Goal: Find contact information: Find contact information

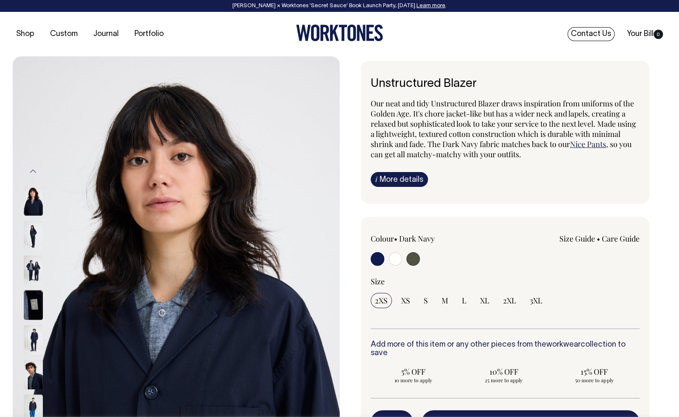
click at [597, 36] on link "Contact Us" at bounding box center [590, 34] width 47 height 14
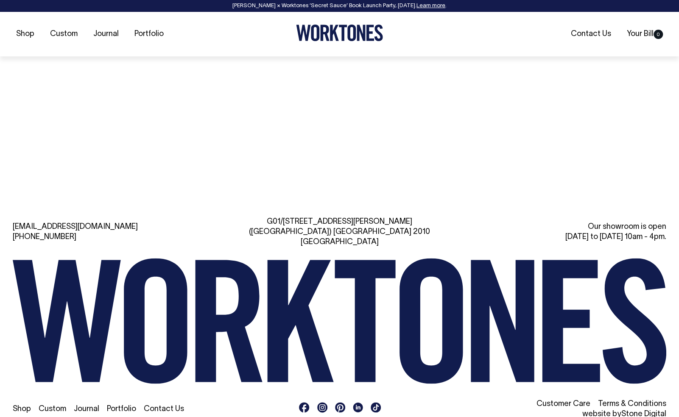
scroll to position [1884, 0]
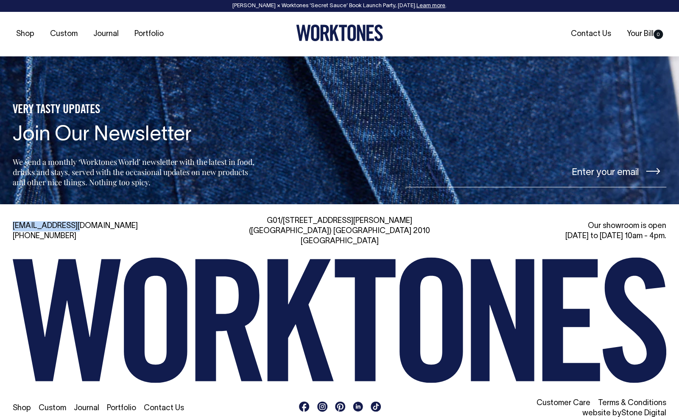
drag, startPoint x: 79, startPoint y: 218, endPoint x: 10, endPoint y: 218, distance: 68.7
click at [10, 218] on div "[EMAIL_ADDRESS][DOMAIN_NAME] [PHONE_NUMBER] [STREET_ADDRESS][PERSON_NAME] Our s…" at bounding box center [339, 317] width 679 height 203
copy link "[EMAIL_ADDRESS][DOMAIN_NAME]"
